Goal: Book appointment/travel/reservation

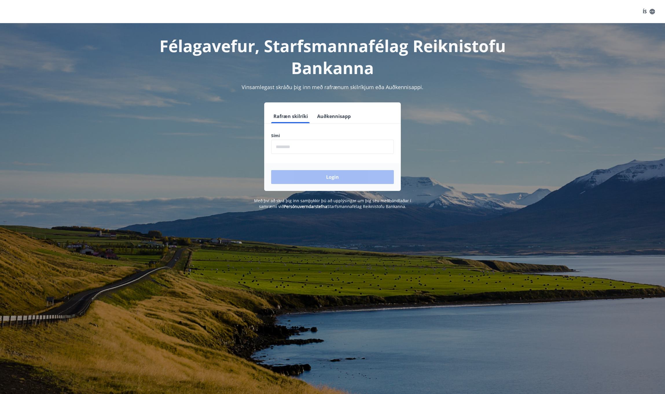
click at [329, 145] on input "phone" at bounding box center [332, 147] width 123 height 14
type input "********"
click at [326, 175] on button "Login" at bounding box center [332, 177] width 123 height 14
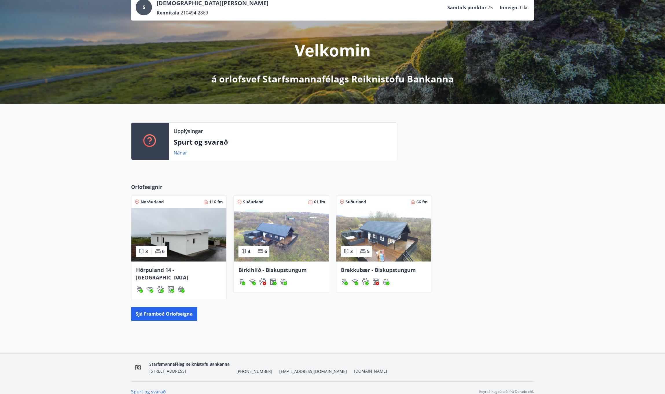
scroll to position [41, 0]
click at [287, 254] on img at bounding box center [281, 234] width 95 height 53
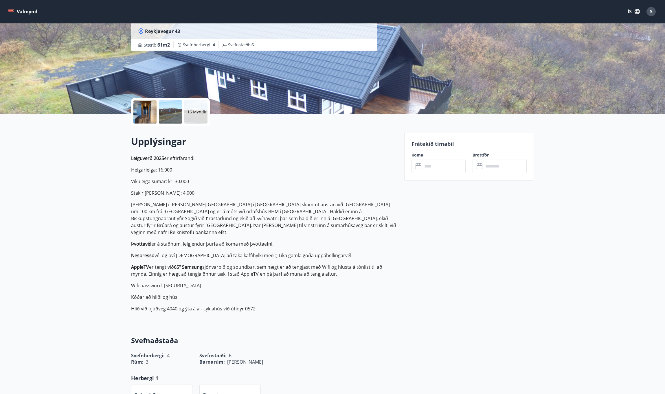
scroll to position [134, 0]
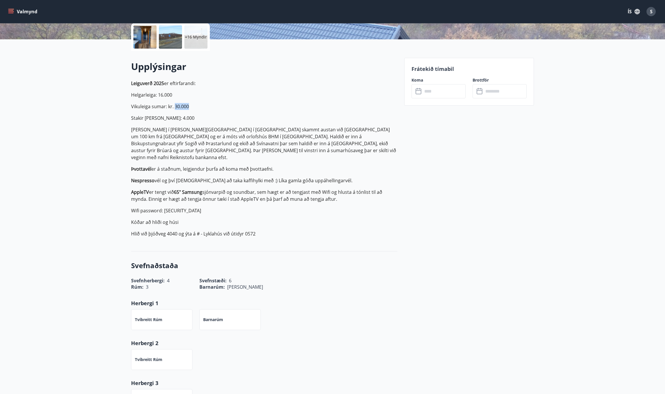
drag, startPoint x: 175, startPoint y: 106, endPoint x: 211, endPoint y: 105, distance: 35.6
click at [211, 105] on p "Vikuleiga sumar: kr. 30.000" at bounding box center [264, 106] width 266 height 7
click at [214, 107] on p "Vikuleiga sumar: kr. 30.000" at bounding box center [264, 106] width 266 height 7
drag, startPoint x: 162, startPoint y: 164, endPoint x: 278, endPoint y: 164, distance: 116.7
click at [278, 166] on p "Þvottavél er á staðnum, leigjendur þurfa að koma með þvottaefni." at bounding box center [264, 169] width 266 height 7
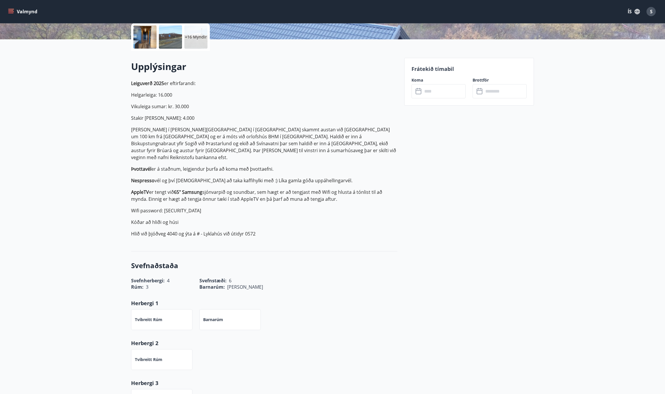
click at [283, 166] on p "Þvottavél er á staðnum, leigjendur þurfa að koma með þvottaefni." at bounding box center [264, 169] width 266 height 7
drag, startPoint x: 281, startPoint y: 162, endPoint x: 124, endPoint y: 163, distance: 156.3
click at [284, 234] on div "Upplýsingar Leiguverð 2025 er eftirfarandi: Helgarleiga: 16.000 Vikuleiga sumar…" at bounding box center [264, 151] width 266 height 182
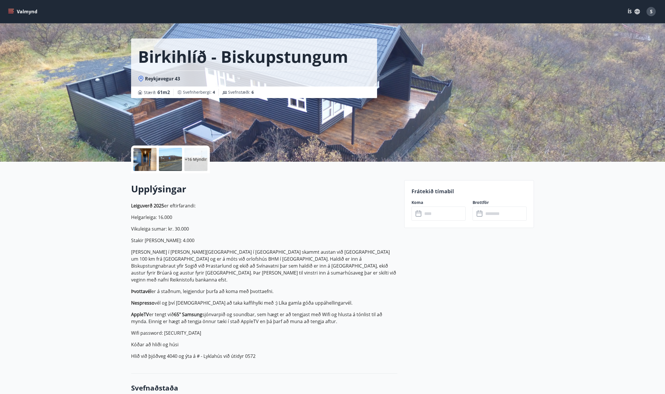
scroll to position [199, 0]
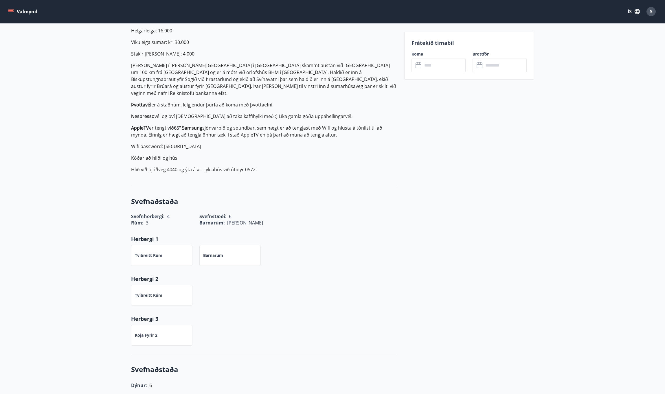
click at [16, 13] on button "Valmynd" at bounding box center [23, 11] width 33 height 10
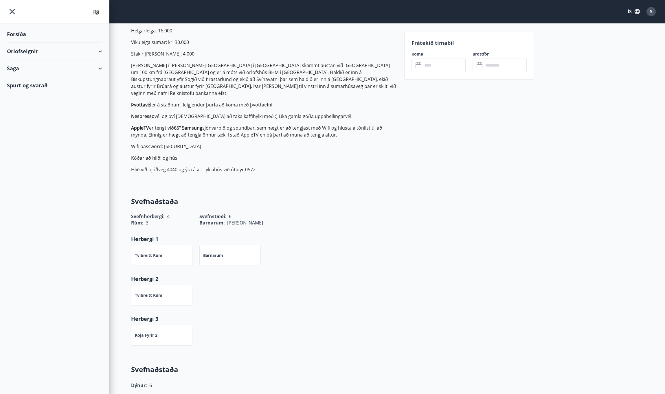
click at [99, 48] on div "Orlofseignir" at bounding box center [54, 51] width 95 height 17
click at [36, 78] on div "Bókunardagatal" at bounding box center [55, 78] width 86 height 12
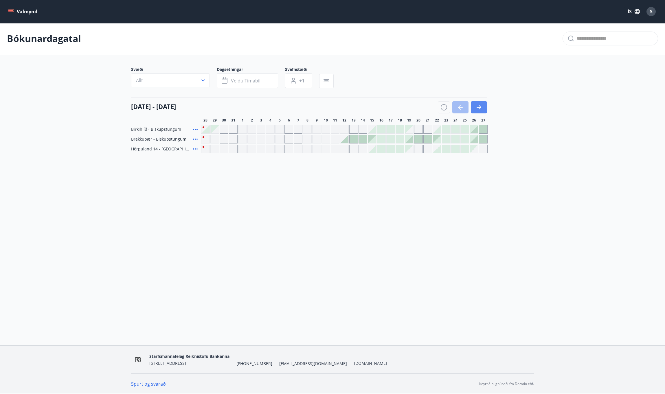
click at [481, 109] on icon "button" at bounding box center [479, 107] width 7 height 7
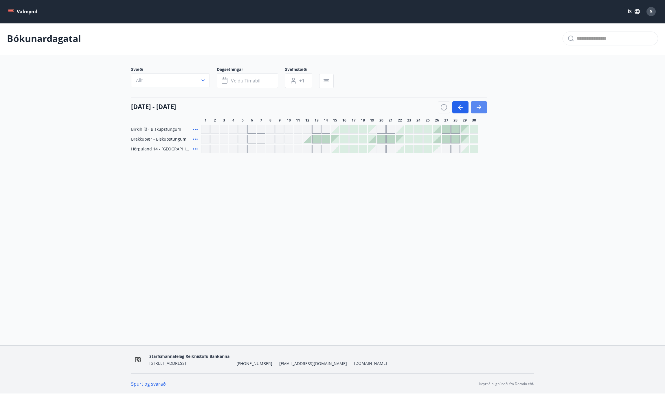
click at [481, 109] on icon "button" at bounding box center [479, 107] width 7 height 7
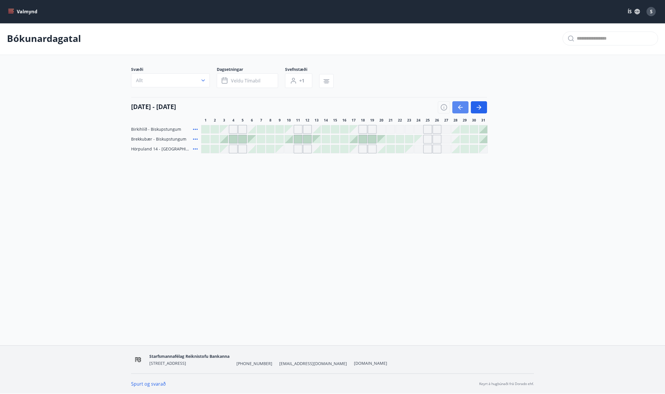
click at [458, 108] on icon "button" at bounding box center [460, 107] width 7 height 7
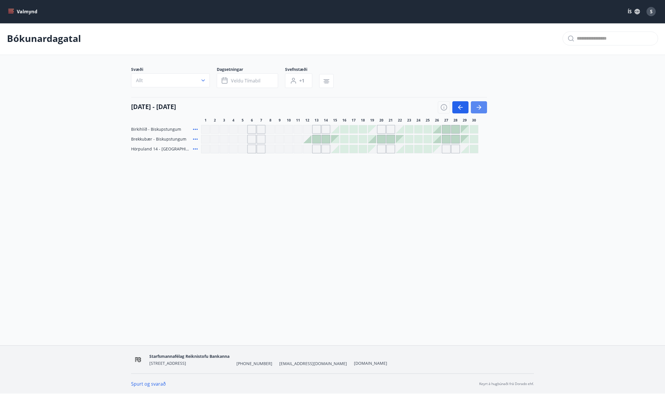
click at [477, 104] on icon "button" at bounding box center [479, 107] width 7 height 7
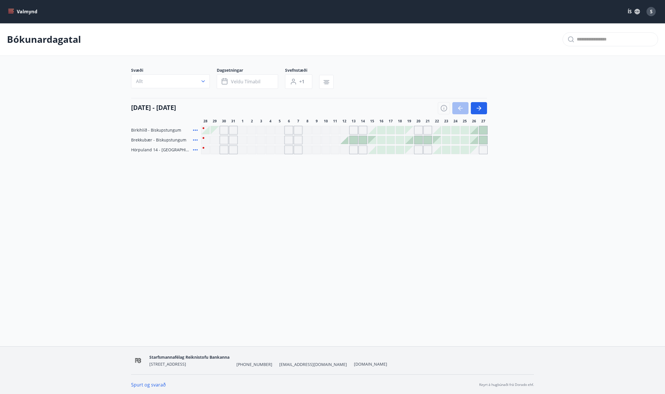
click at [15, 11] on button "Valmynd" at bounding box center [23, 11] width 33 height 10
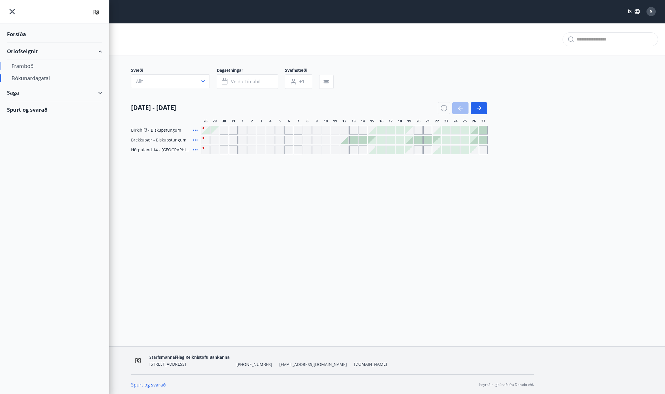
click at [27, 68] on div "Framboð" at bounding box center [55, 66] width 86 height 12
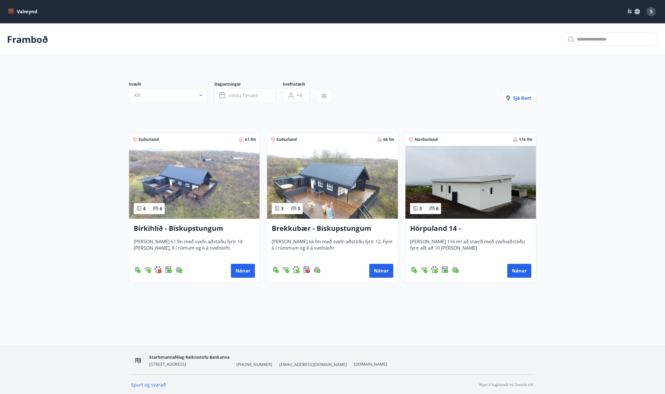
click at [183, 227] on h3 "Birkihlíð - Biskupstungum" at bounding box center [194, 228] width 121 height 10
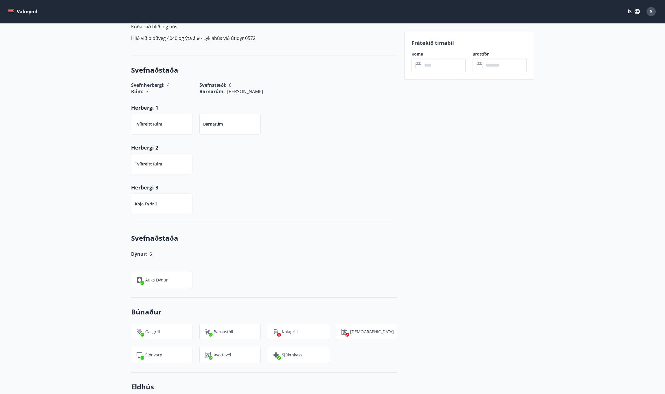
scroll to position [330, 0]
drag, startPoint x: 160, startPoint y: 76, endPoint x: 190, endPoint y: 79, distance: 31.2
click at [190, 82] on div "Rúm : 3" at bounding box center [158, 88] width 68 height 13
click at [179, 82] on div "Rúm : 3" at bounding box center [158, 88] width 68 height 13
drag, startPoint x: 170, startPoint y: 79, endPoint x: 238, endPoint y: 80, distance: 67.7
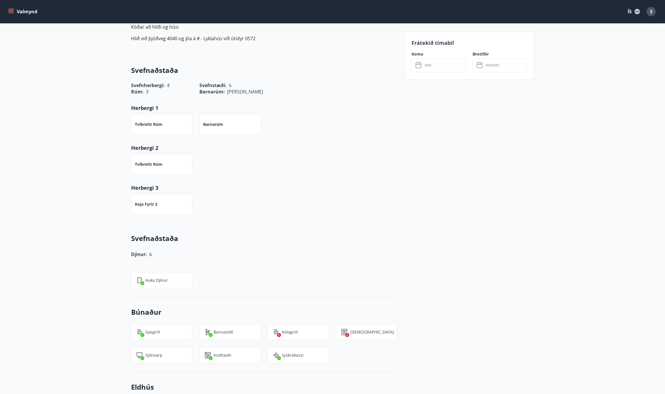
click at [188, 82] on div "Rúm : 3" at bounding box center [158, 88] width 68 height 13
drag, startPoint x: 238, startPoint y: 78, endPoint x: 196, endPoint y: 76, distance: 42.3
click at [196, 82] on div "Barnarúm : Já" at bounding box center [227, 88] width 68 height 13
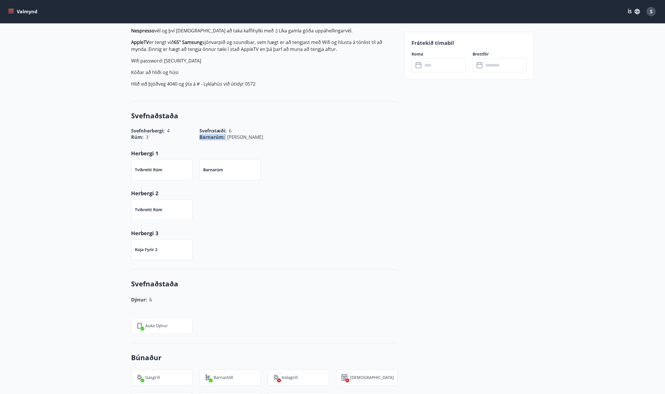
scroll to position [320, 0]
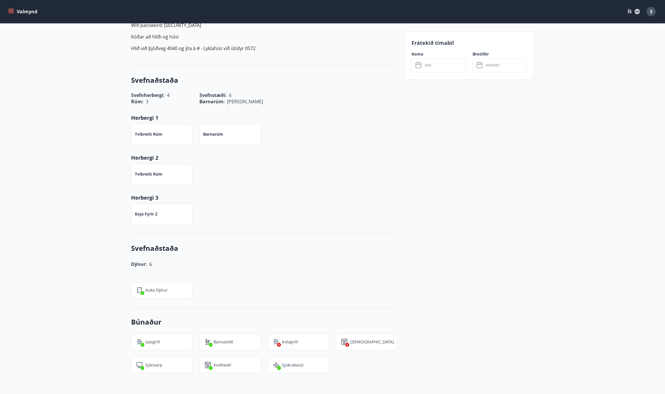
click at [283, 206] on div "Koja fyrir 2" at bounding box center [260, 211] width 273 height 28
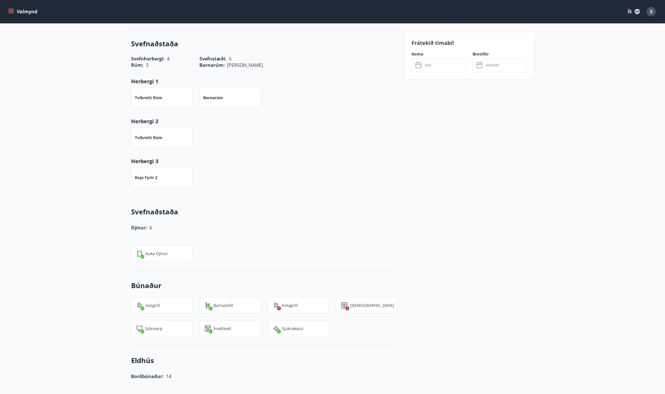
scroll to position [358, 0]
drag, startPoint x: 155, startPoint y: 218, endPoint x: 127, endPoint y: 220, distance: 28.4
click at [127, 220] on div "Dýnur: 6" at bounding box center [260, 222] width 273 height 15
click at [171, 222] on div "Dýnur: 6" at bounding box center [264, 226] width 266 height 8
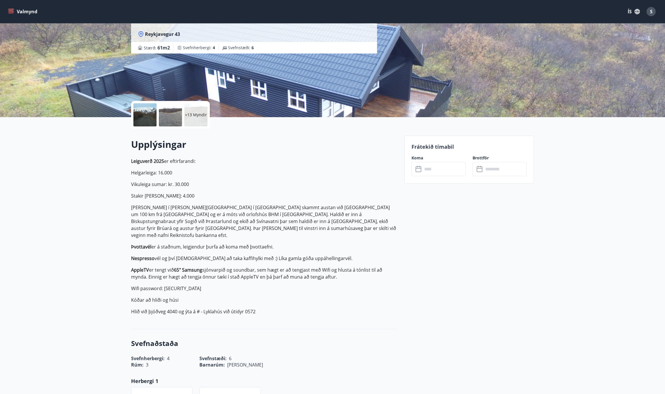
scroll to position [0, 0]
